Goal: Find specific page/section: Find specific page/section

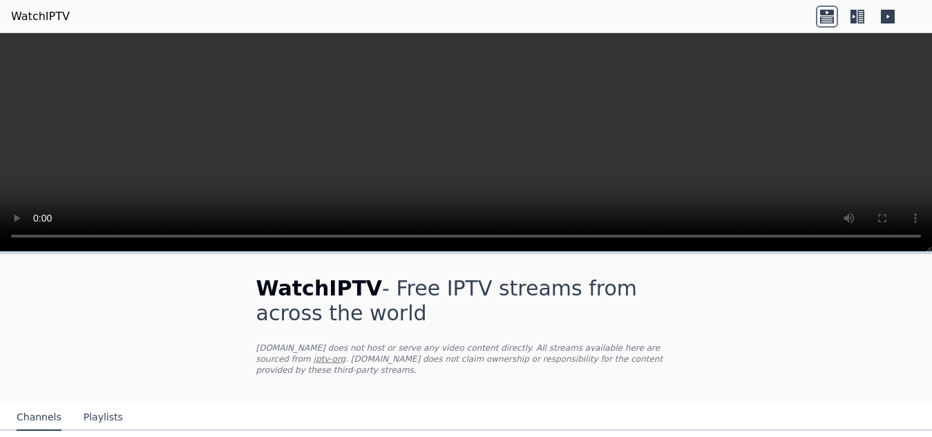
click at [858, 21] on icon at bounding box center [860, 17] width 7 height 14
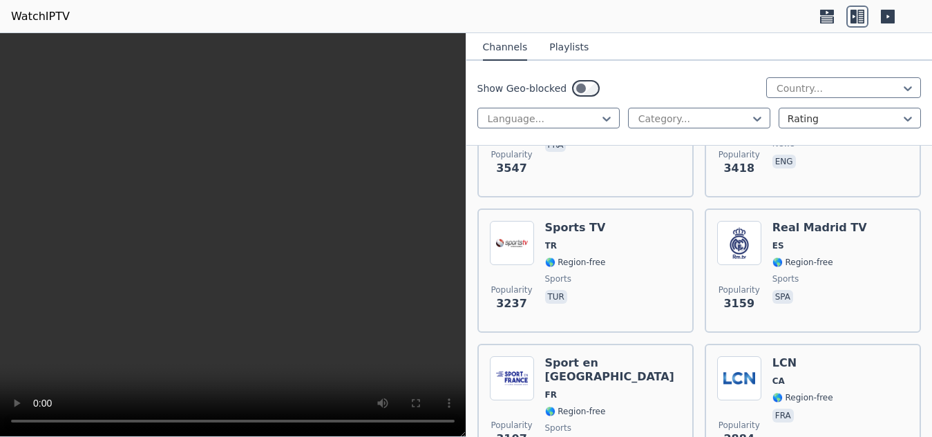
scroll to position [967, 0]
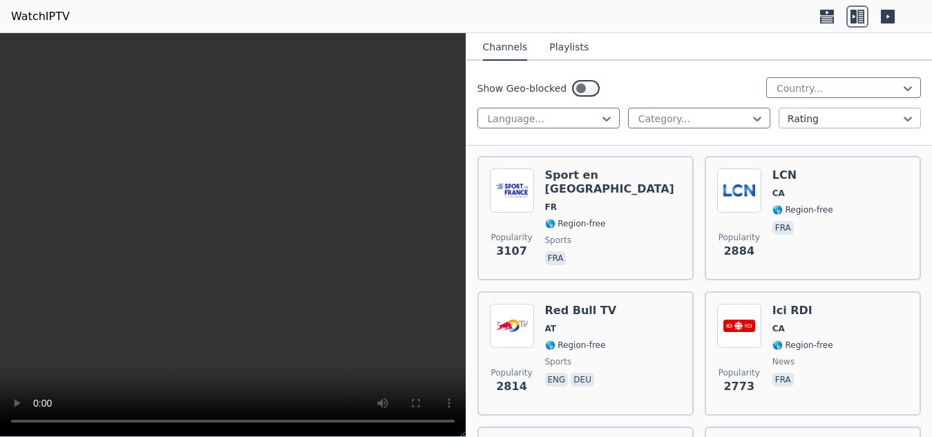
click at [808, 122] on div at bounding box center [843, 119] width 113 height 14
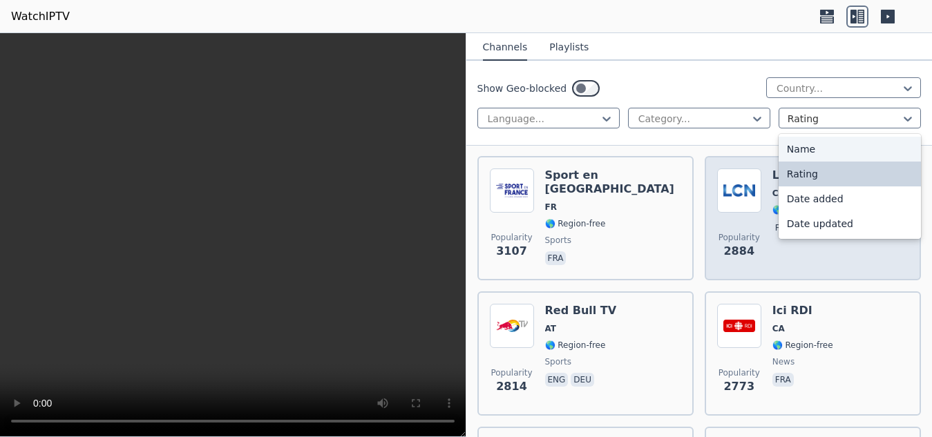
click at [806, 146] on div "Name" at bounding box center [850, 149] width 142 height 25
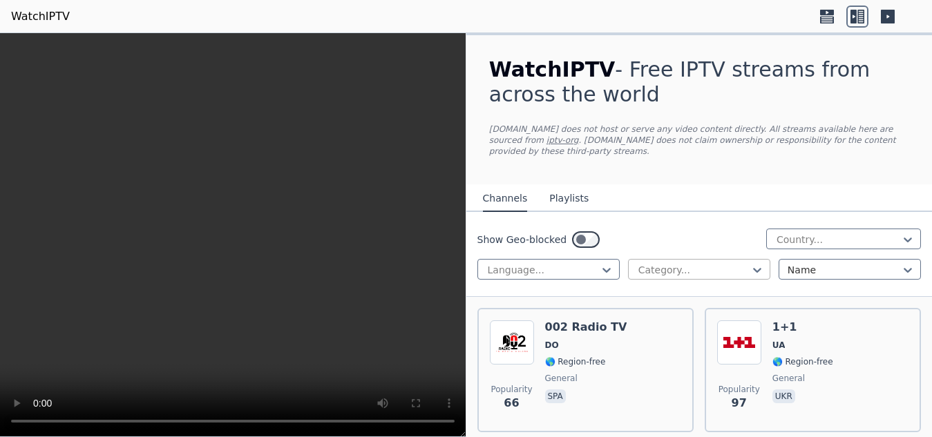
click at [708, 259] on div "Category..." at bounding box center [699, 269] width 142 height 21
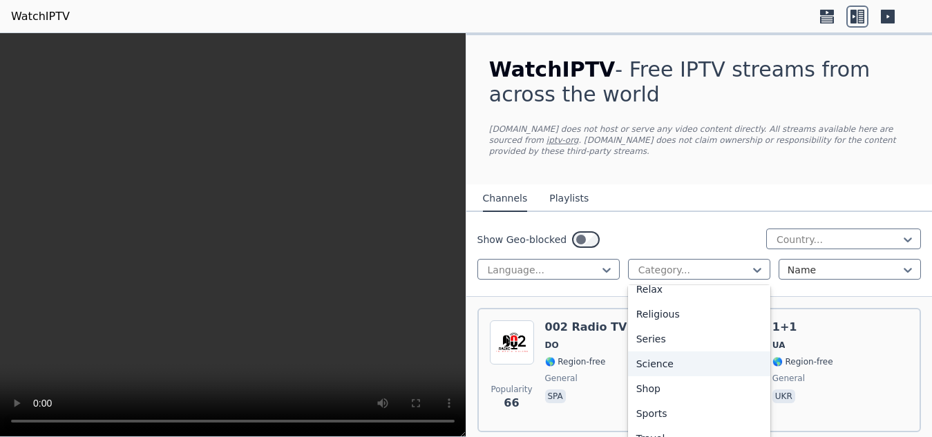
scroll to position [519, 0]
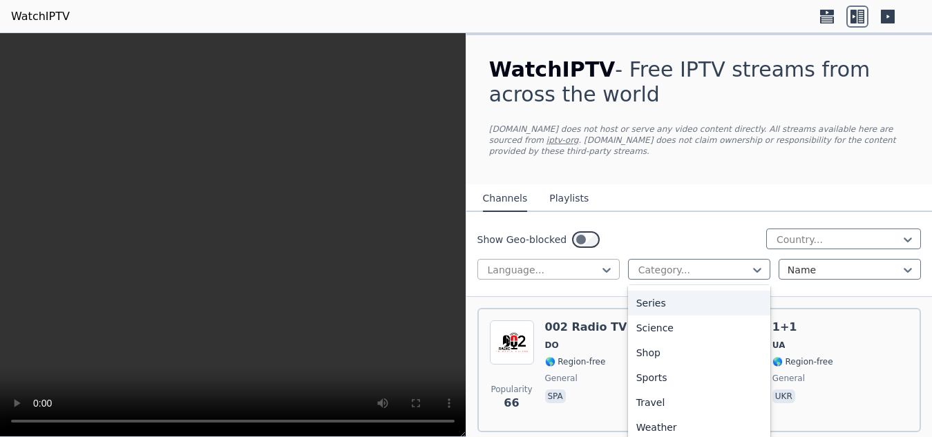
click at [595, 263] on div at bounding box center [542, 270] width 113 height 14
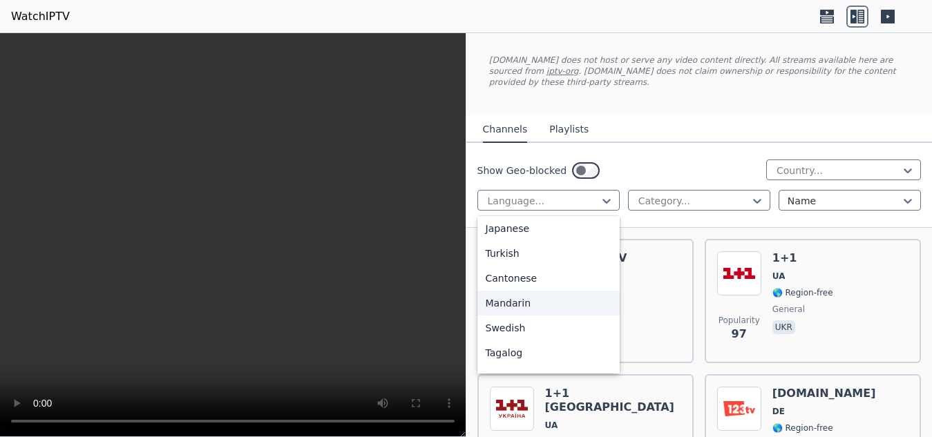
scroll to position [257, 0]
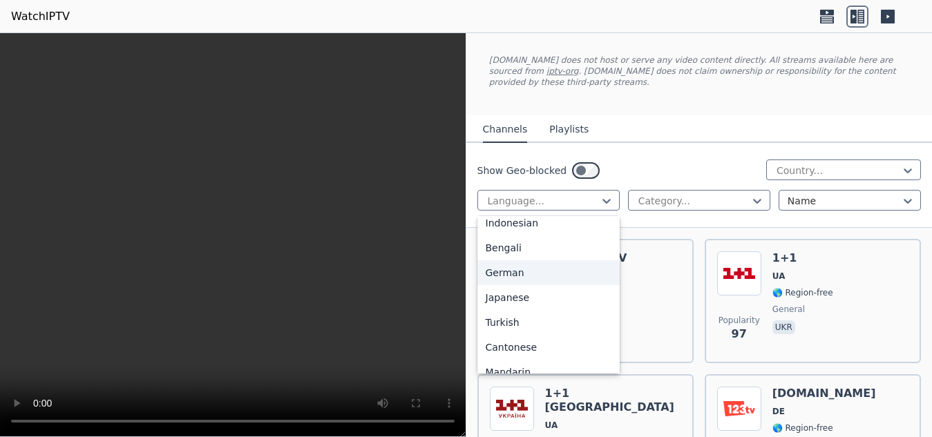
click at [544, 271] on div "German" at bounding box center [548, 272] width 142 height 25
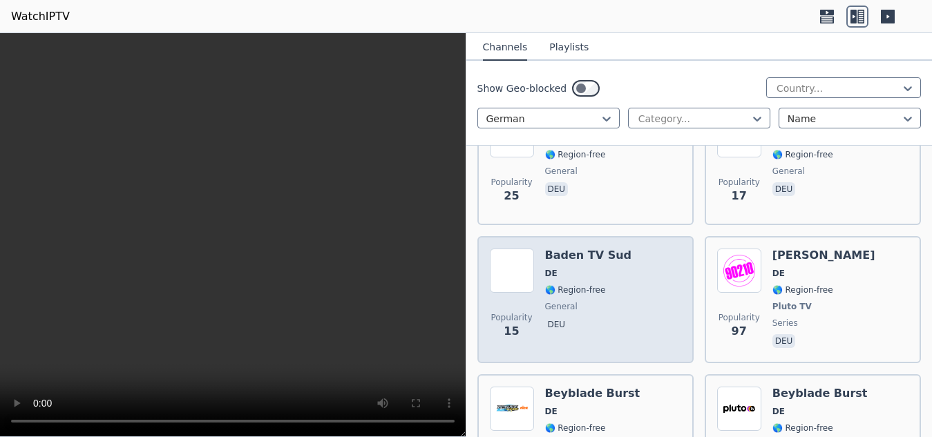
scroll to position [1520, 0]
